Goal: Information Seeking & Learning: Learn about a topic

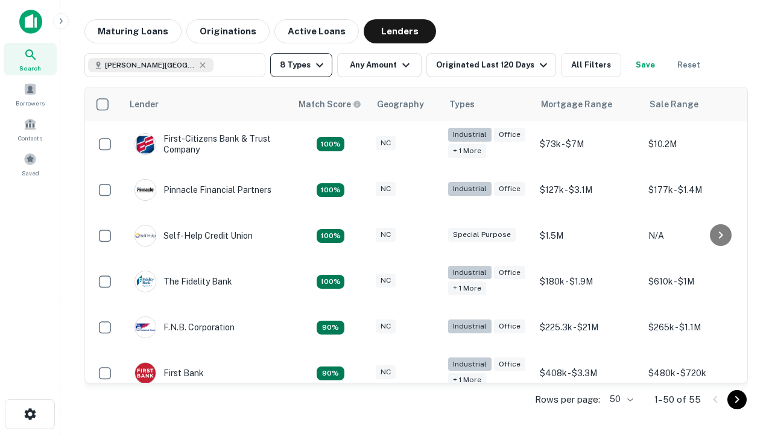
click at [301, 65] on button "8 Types" at bounding box center [301, 65] width 62 height 24
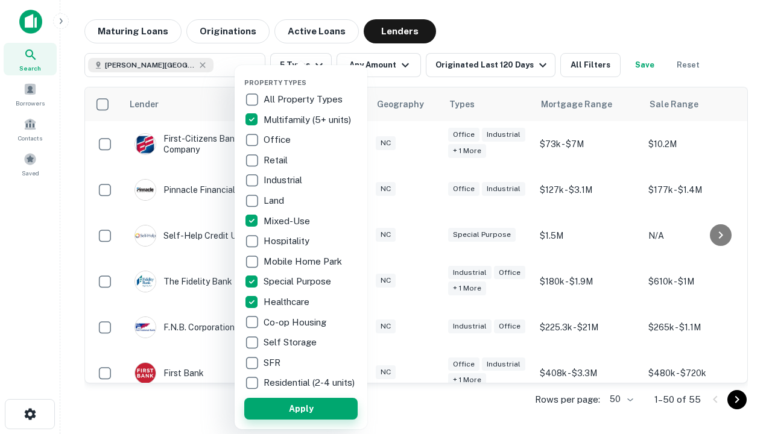
click at [301, 409] on button "Apply" at bounding box center [300, 409] width 113 height 22
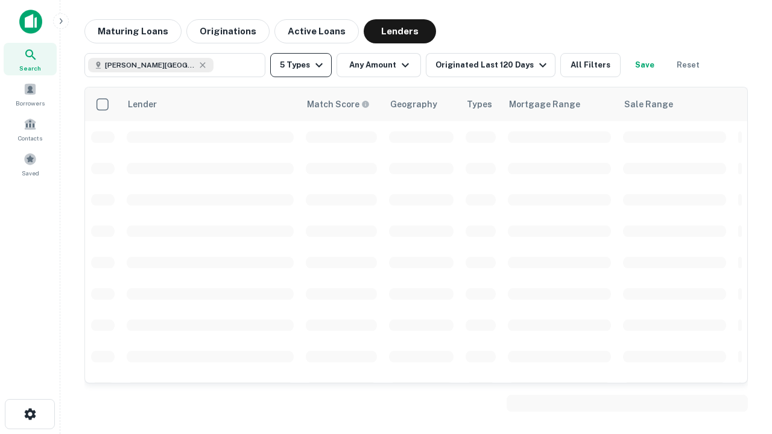
click at [301, 65] on button "5 Types" at bounding box center [301, 65] width 62 height 24
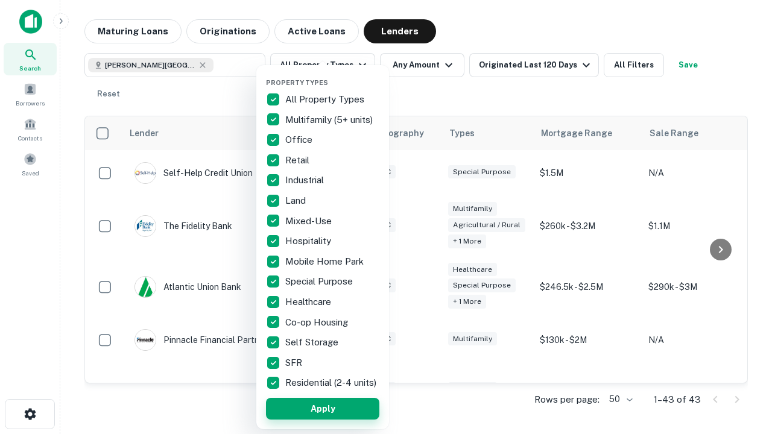
click at [323, 409] on button "Apply" at bounding box center [322, 409] width 113 height 22
